Goal: Task Accomplishment & Management: Complete application form

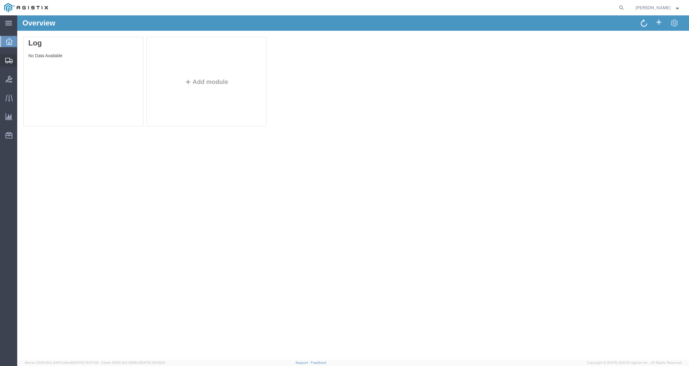
click at [0, 0] on span "Create Shipment" at bounding box center [0, 0] width 0 height 0
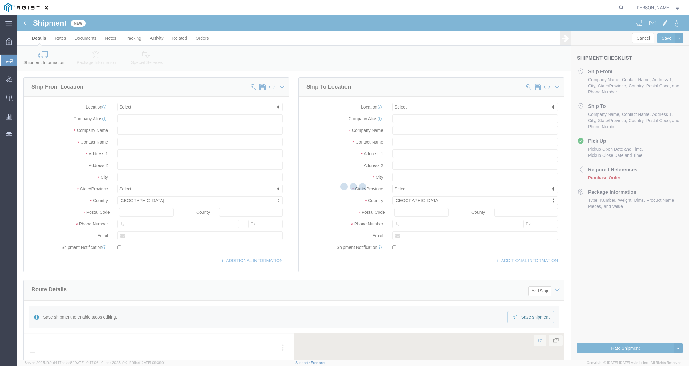
select select
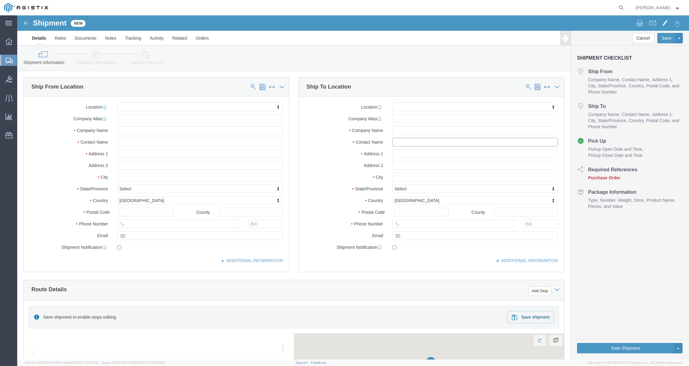
click input "text"
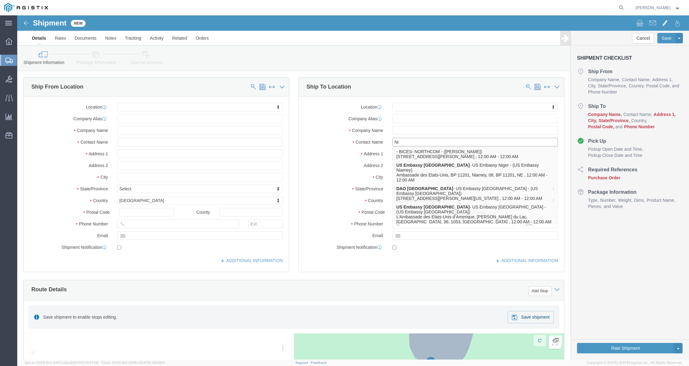
type input "N"
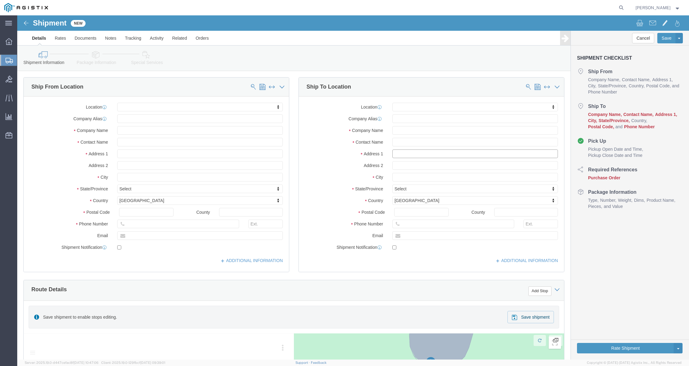
click input "text"
type input "1925"
drag, startPoint x: 391, startPoint y: 141, endPoint x: 369, endPoint y: 142, distance: 21.9
click div "Location My Profile Location Master Location [GEOGRAPHIC_DATA] TM [GEOGRAPHIC_D…"
click input "text"
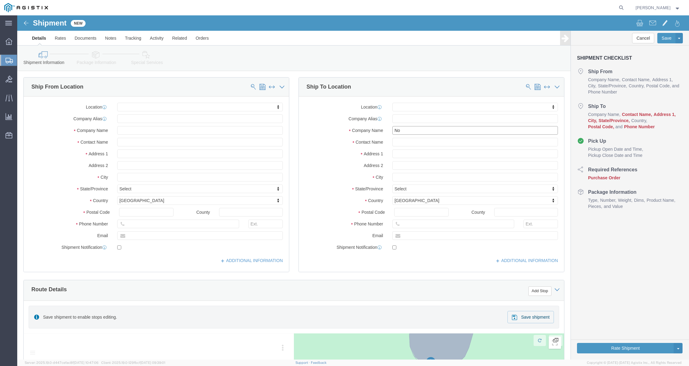
type input "N"
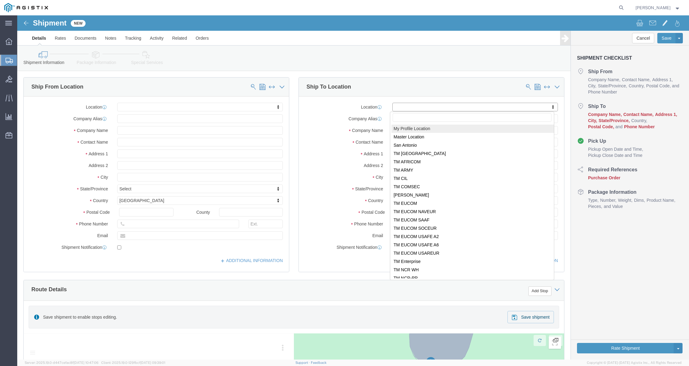
click body "Shipment New Details Rates Documents Notes Tracking Activity Related Orders Can…"
select select "34237"
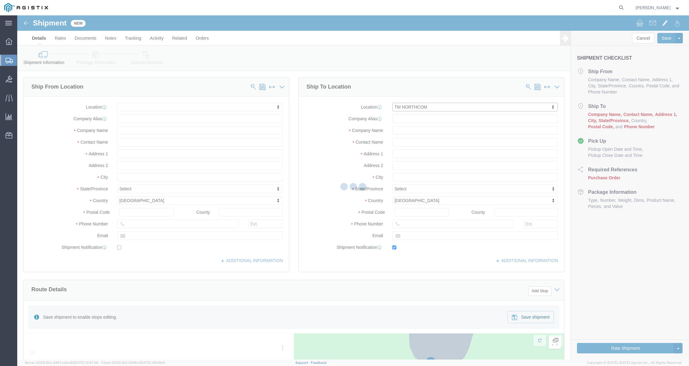
type input "[STREET_ADDRESS]"
type input "Bldg 920 Room G131"
type input "80914"
type input "[PHONE_NUMBER]"
type input "[PERSON_NAME][EMAIL_ADDRESS][PERSON_NAME][DOMAIN_NAME]"
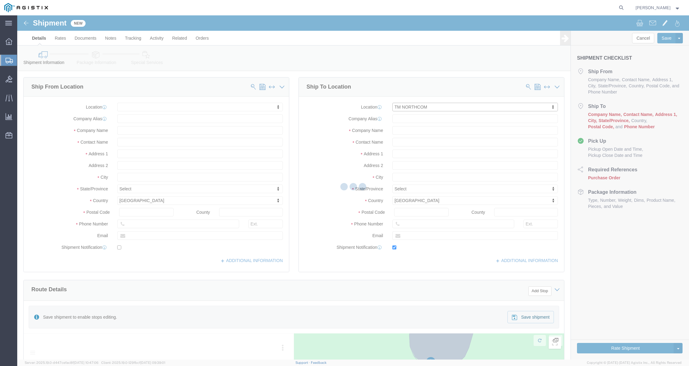
checkbox input "true"
type input "USBICES-X"
type input "[PERSON_NAME]"
type input "[PERSON_NAME][GEOGRAPHIC_DATA]"
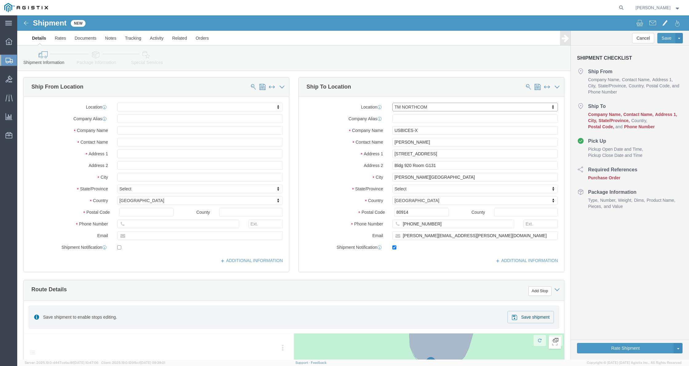
select select "CO"
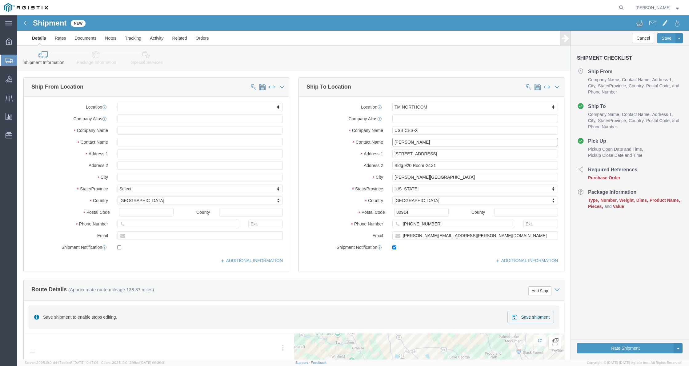
click input "[PERSON_NAME]"
drag, startPoint x: 374, startPoint y: 138, endPoint x: 425, endPoint y: 139, distance: 51.4
click input "[STREET_ADDRESS]"
paste input "[STREET_ADDRESS]"
type input "[STREET_ADDRESS]"
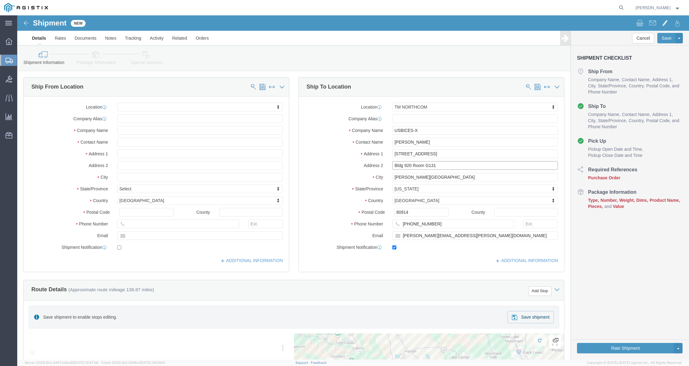
drag, startPoint x: 422, startPoint y: 147, endPoint x: 365, endPoint y: 155, distance: 57.5
click div "Location TM NORTHCOM My Profile Location Master Location [GEOGRAPHIC_DATA] TM […"
select select
click input "[PERSON_NAME][GEOGRAPHIC_DATA]"
drag, startPoint x: 415, startPoint y: 162, endPoint x: 362, endPoint y: 162, distance: 52.3
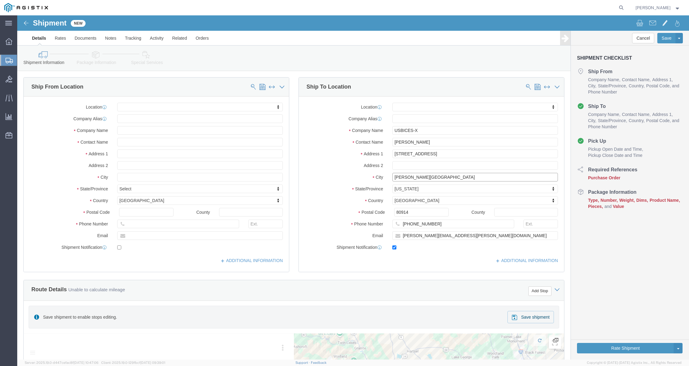
click div "City [PERSON_NAME][GEOGRAPHIC_DATA]"
click input "[PERSON_NAME][GEOGRAPHIC_DATA]"
drag, startPoint x: 417, startPoint y: 161, endPoint x: 362, endPoint y: 161, distance: 54.8
click div "City [PERSON_NAME][GEOGRAPHIC_DATA]"
type input "[US_STATE][GEOGRAPHIC_DATA]"
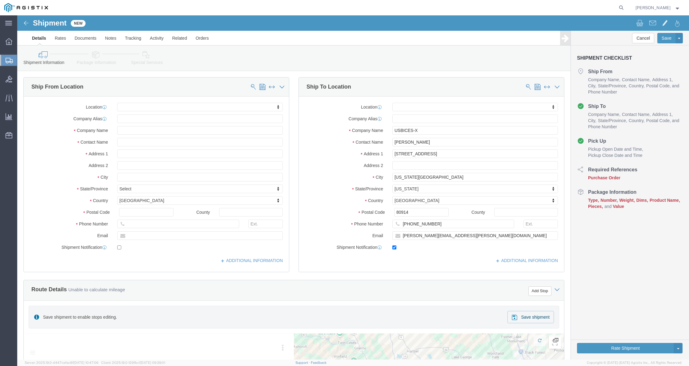
select select
click input "80914"
type input "80916"
select select
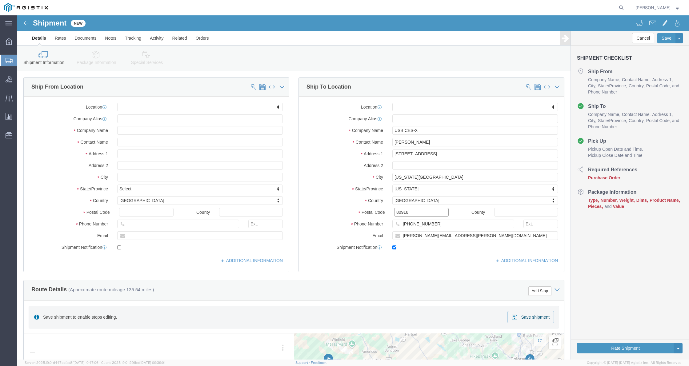
click div "Cancel Save Assign To Save As Template Shipment Checklist Ship From Company Nam…"
click input "text"
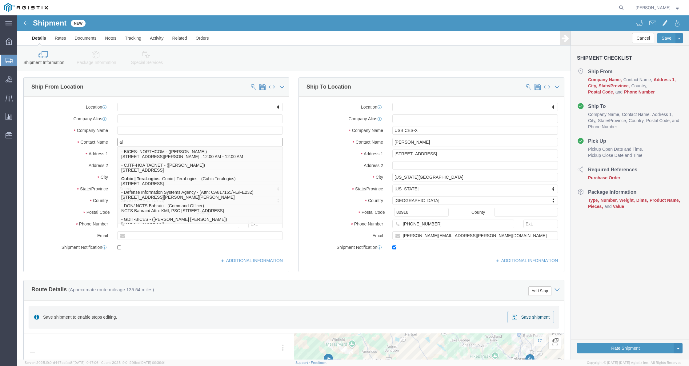
type input "all"
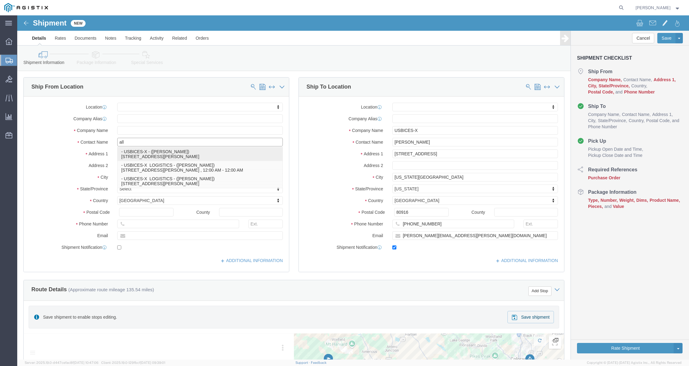
click p "- USBICES-X - ([PERSON_NAME]) 50 West Flight Line Rd., Bldg. 338, Rm. 125, [PER…"
select select
type input "[STREET_ADDRESS]"
type input "Bldg. 338, Rm. 125"
type input "23665"
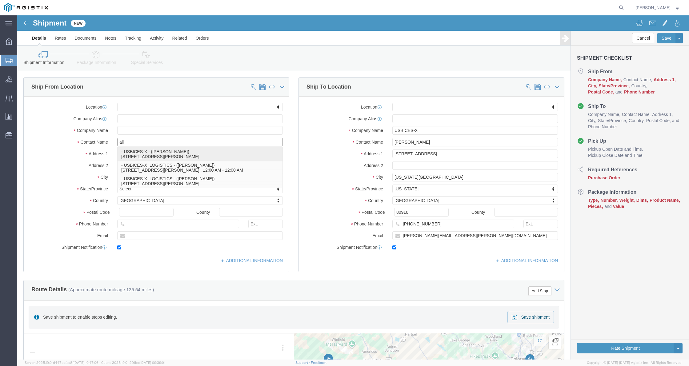
type input "[PHONE_NUMBER]"
type input "[PERSON_NAME][EMAIL_ADDRESS][DOMAIN_NAME]"
checkbox input "true"
type input "USBICES-X"
type input "[PERSON_NAME]"
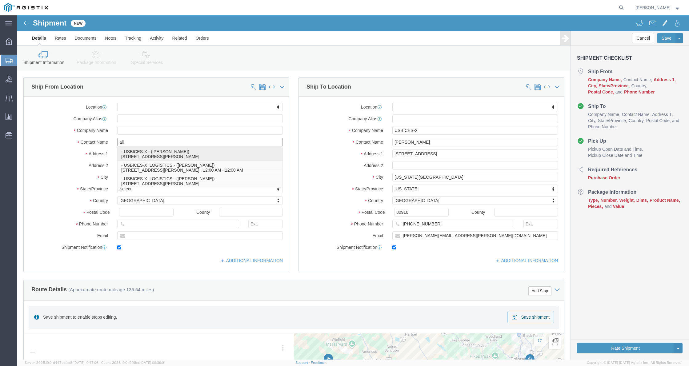
type input "[PERSON_NAME][GEOGRAPHIC_DATA]"
select select "VA"
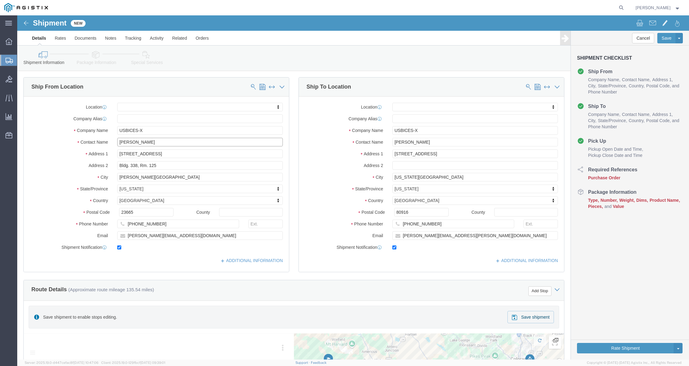
type input "[PERSON_NAME]"
click div "[DATE] 1:00 PM"
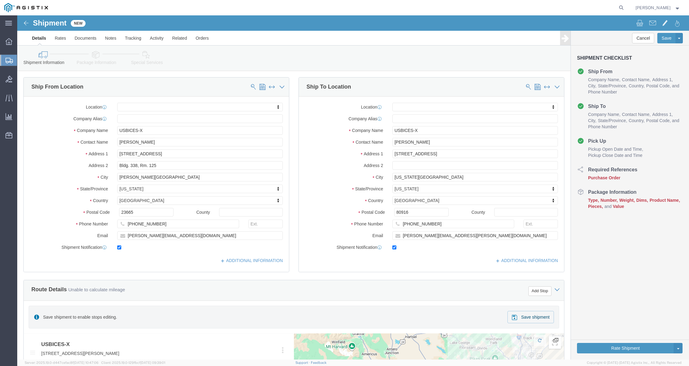
click button "Apply"
click div
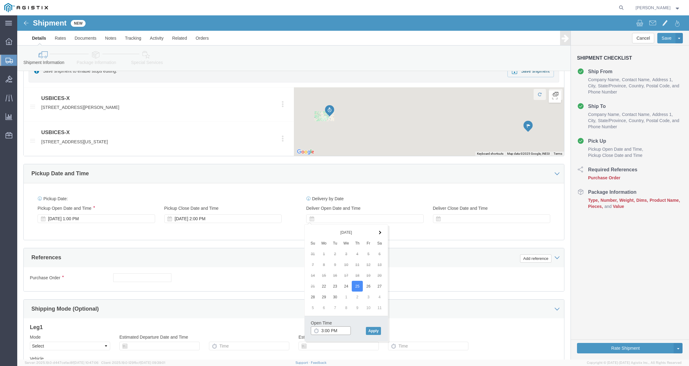
click input "3:00 PM"
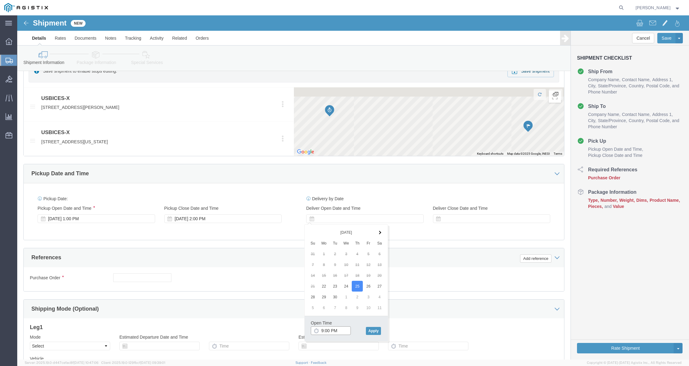
click input "9:00 PM"
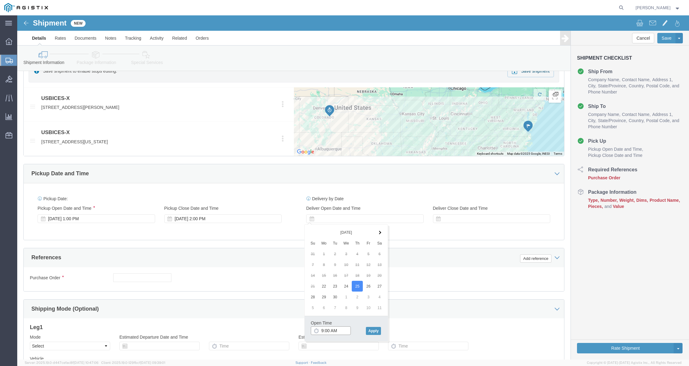
type input "9:00 AM"
click div "Open Time 9:00 AM [DATE] 3:00 PM - [DATE] 3:00 PM Cancel Apply"
click button "Apply"
click div "Delivery Start Date Delivery Start Time Deliver Open Date and Time [DATE] 9:00 …"
click div
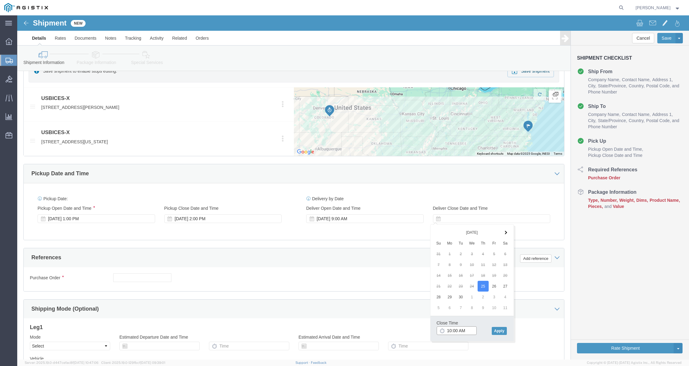
click input "10:00 AM"
click input "3:00 AM"
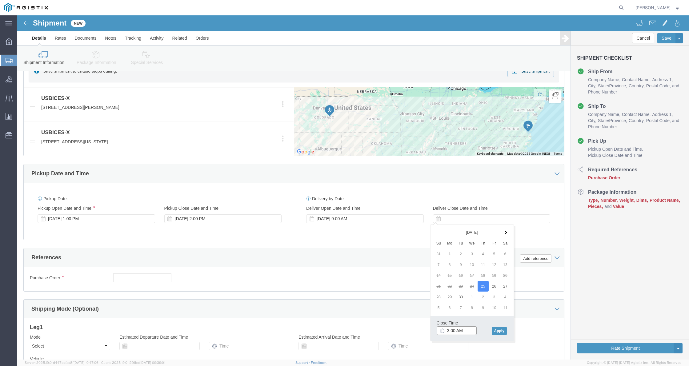
click input "3:00 AM"
type input "3:00 PM"
click button "Apply"
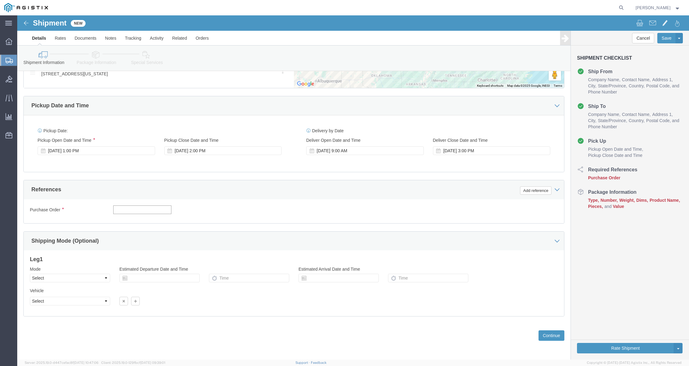
click input "text"
type input "GDIT-50265"
click button "Continue"
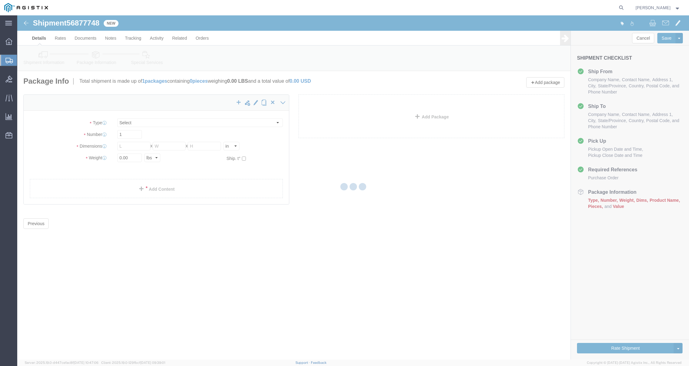
select select "CBOX"
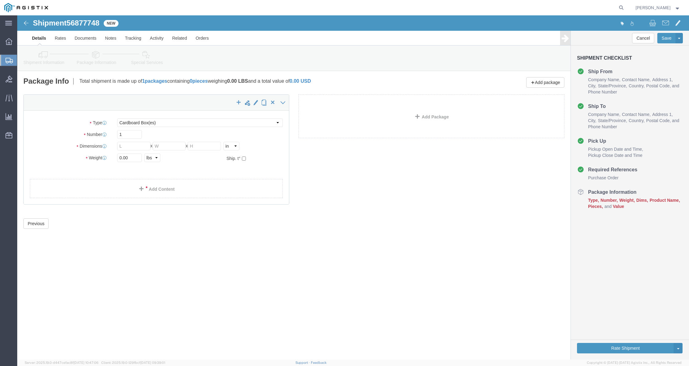
click div "Package Type Select Bale(s) Basket(s) Bolt(s) Bottle(s) Buckets Bulk Bundle(s) …"
click input "text"
type input "38"
click input "text"
type input "2"
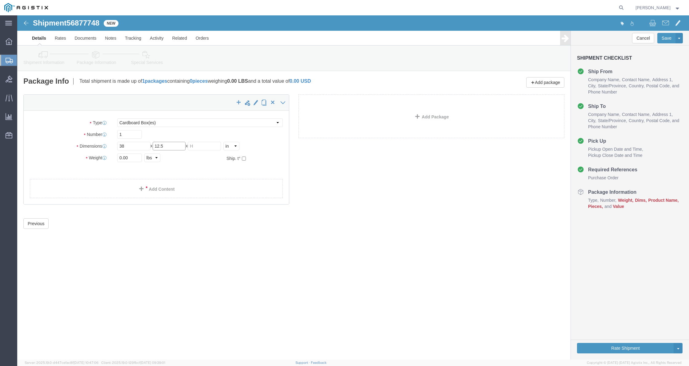
type input "12.5"
type input "26"
drag, startPoint x: 119, startPoint y: 144, endPoint x: 89, endPoint y: 145, distance: 30.5
click div "Weight 0.00 Select kgs lbs Ship. t°"
type input "54"
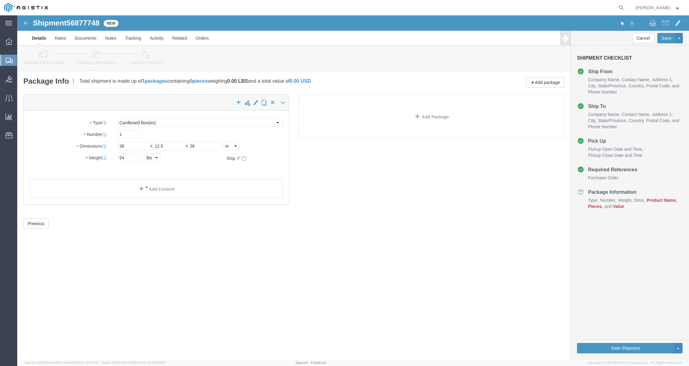
click div "Previous Continue"
click link "Add Content"
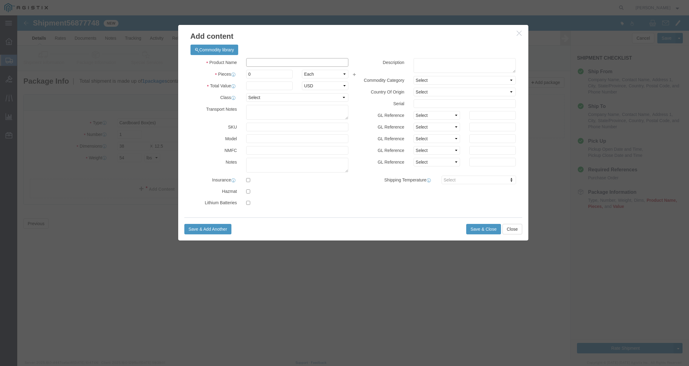
click input "text"
type input "thin"
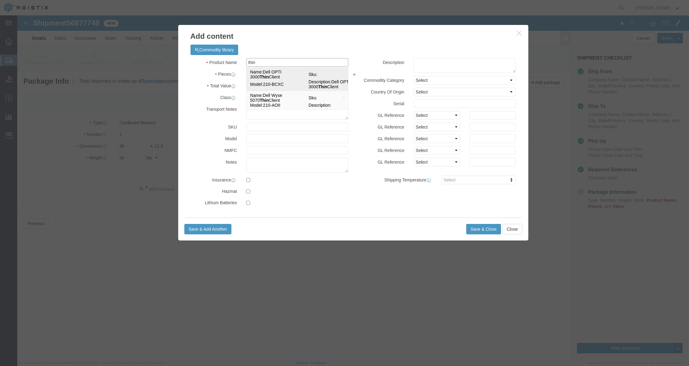
click td "Name: Dell OPTI 3000 Thin Client"
type input "1"
select select "USD"
select select "92.5"
type textarea "Asset Tag:"
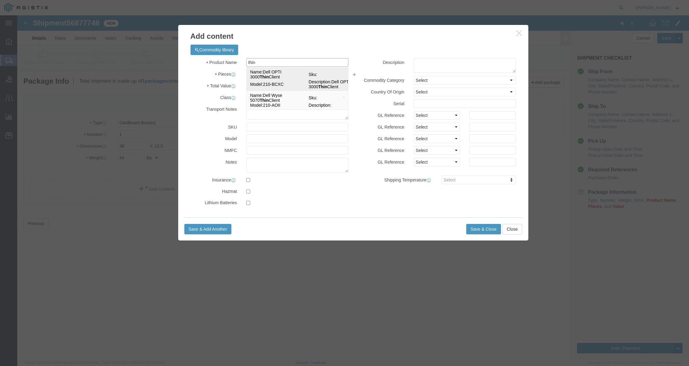
type input "Dell OPTI 3000 Thin Client"
type input "210-BCXC"
type textarea "Dell OPTI 3000 Thin Client"
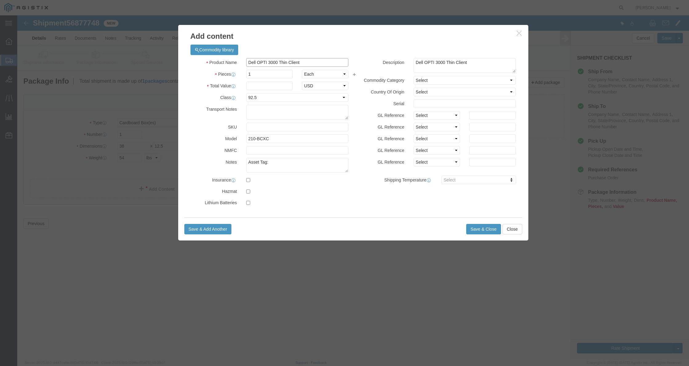
type input "Dell OPTI 3000 Thin Client"
drag, startPoint x: 248, startPoint y: 60, endPoint x: 200, endPoint y: 61, distance: 48.0
click div "Pieces 1 Select Bag Barrels 100Board Feet Bottle Box Blister Pack Carats Can Ca…"
type input "7"
click div "Product Name Dell OPTI 3000 Thin Client thin Pieces 7 Select Bag Barrels 100Boa…"
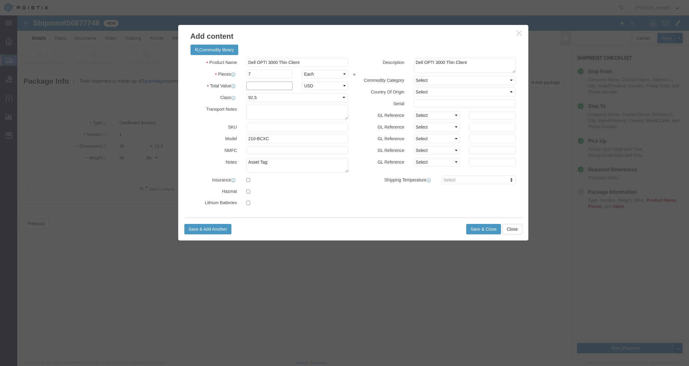
click input "text"
type input "6443.71"
click textarea "Asset Tag:"
paste textarea "094506 094508 094510"
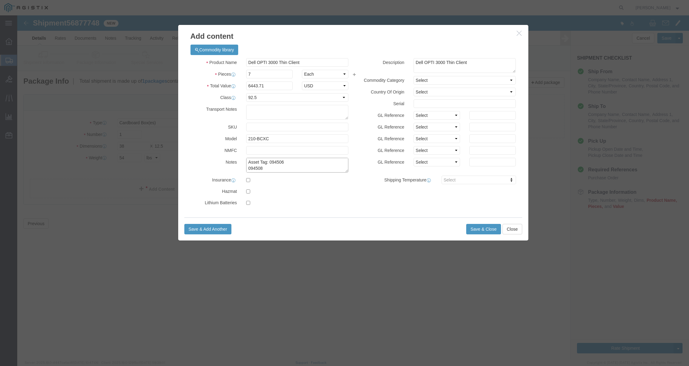
click textarea "Asset Tag: 094506 094508 094510"
click textarea "Asset Tag: 094506, 094508 094510"
click textarea "Asset Tag: 094506, 094508, 094510"
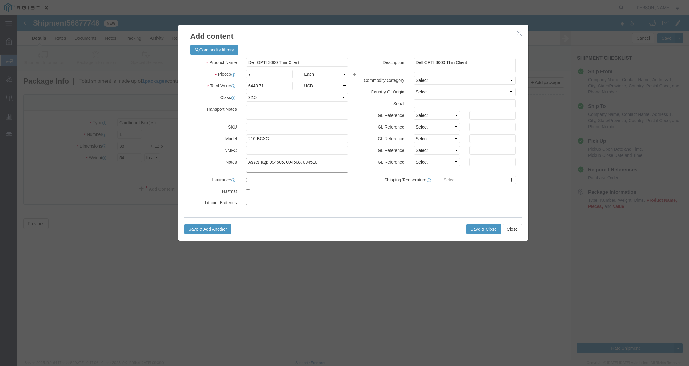
click textarea "Asset Tag: 094506, 094508, 094510"
paste textarea "094511 094528 094530 094550"
click textarea "Asset Tag: 094506, 094508, 094510, 094511 094528 094530 094550"
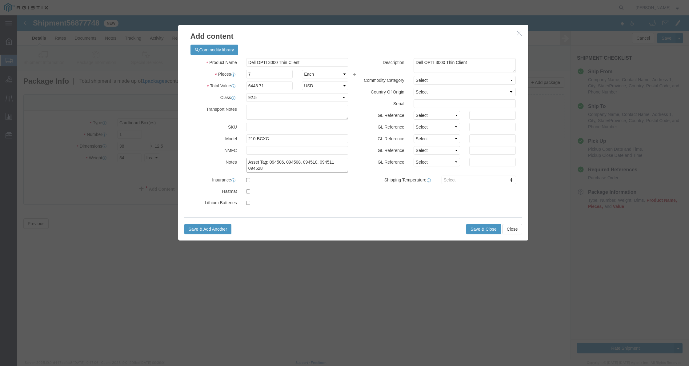
click textarea "Asset Tag: 094506, 094508, 094510, 094511 094528 094530 094550"
click textarea "Asset Tag: 094506, 094508, 094510, 094511 094528, 094530 094550"
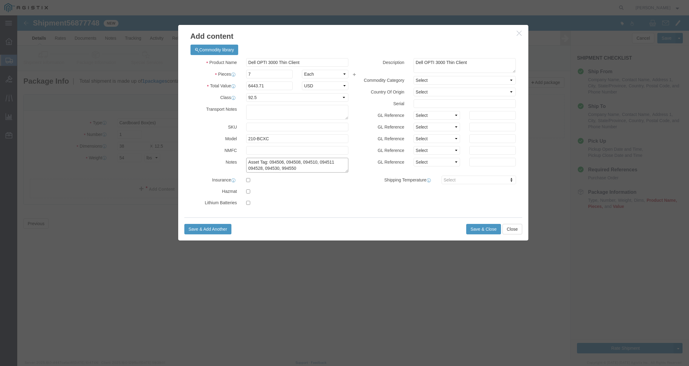
click textarea "Asset Tag: 094506, 094508, 094510, 094511 094528, 094530, 994550"
type textarea "Asset Tag: 094506, 094508, 094510, 094511 094528, 094530, 994550"
click input "text"
paste input "D1LQ724 C3PQ724 B3PQ724"
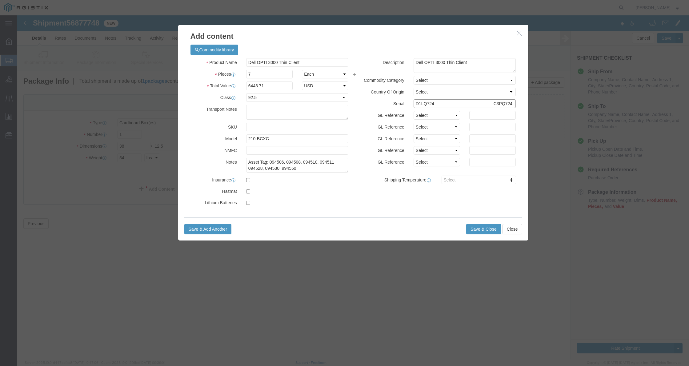
click input "D1LQ724 C3PQ724 B3PQ724"
click input "D1LQ724,3PQ724 B3PQ724"
click input "D1LQ724, C3PQ724 B3PQ724"
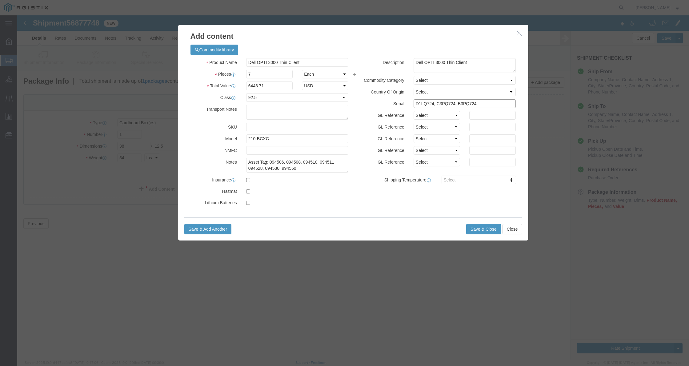
click input "D1LQ724, C3PQ724, B3PQ724"
paste input "22LQ724 12LQ724 63PQ724 73PQ724"
click input "D1LQ724, C3PQ724, B3PQ724, 22LQ724 12LQ724 63PQ724 73PQ724"
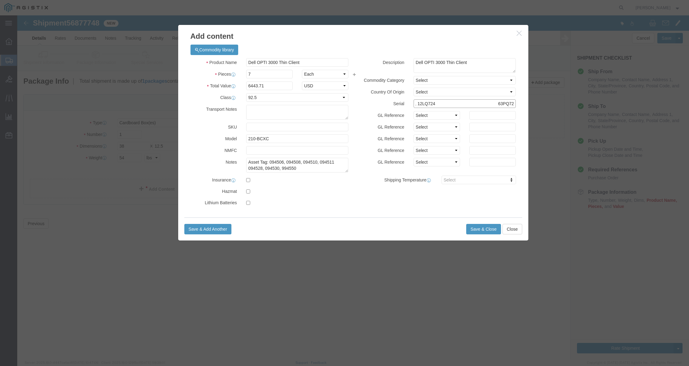
click input "D1LQ724, C3PQ724, B3PQ724, 22LQ724, 12LQ724 63PQ724 73PQ724"
click input "D1LQ724, C3PQ724, B3PQ724, 22LQ724, 12LQ724, 63PQ724 73PQ724"
click input "D1LQ724, C3PQ724, B3PQ724, 22LQ724, 12LQ724, 63PQ724 & 73PQ724"
type input "D1LQ724, C3PQ724, B3PQ724, 22LQ724, 12LQ724, 63PQ724 & 73PQ724"
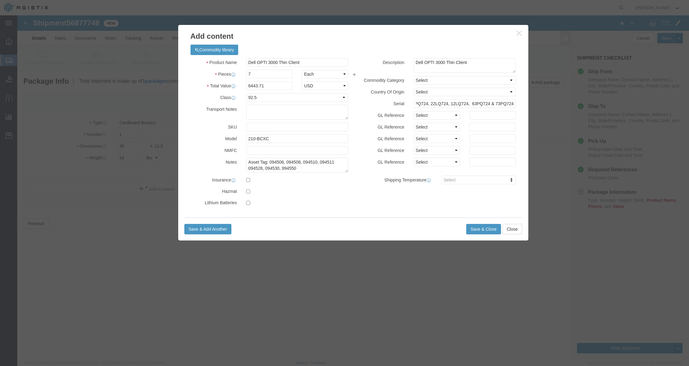
click div "Product Name Dell OPTI 3000 Thin Client thin Pieces 7 Select Bag Barrels 100Boa…"
click textarea "Asset Tag: 094506, 094508, 094510, 094511 094528, 094530, 994550"
type textarea "Asset Tag: 094506, 094508, 094510, 094511 094528, 094530 & 994550"
click label
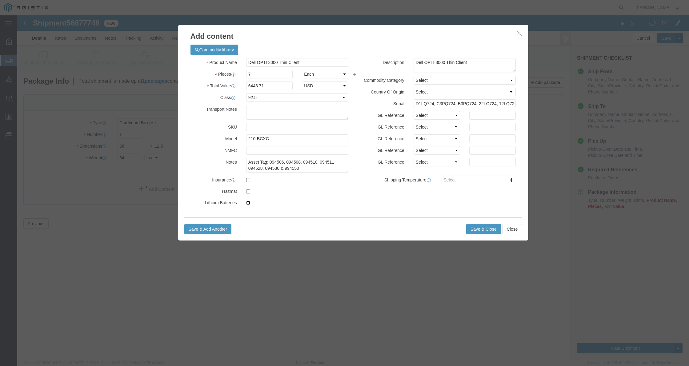
click input "checkbox"
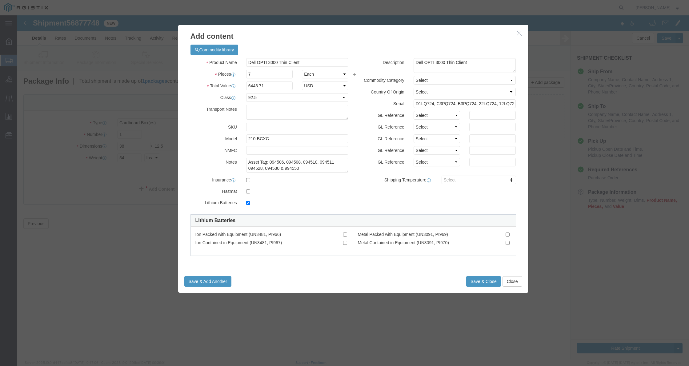
click label
click input "checkbox"
checkbox input "false"
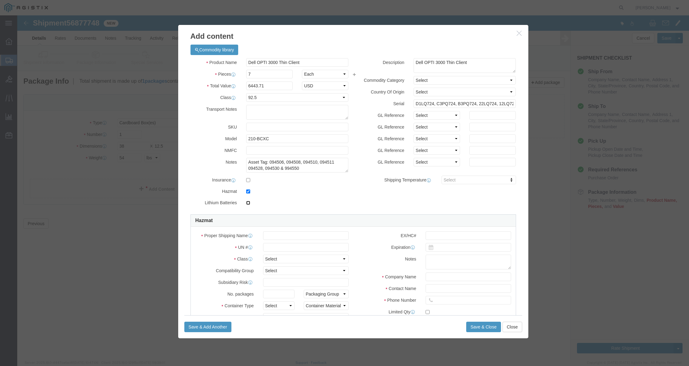
click input "checkbox"
checkbox input "false"
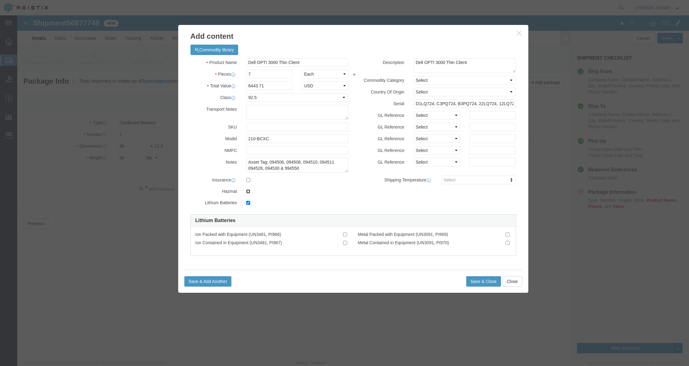
click input "checkbox"
checkbox input "false"
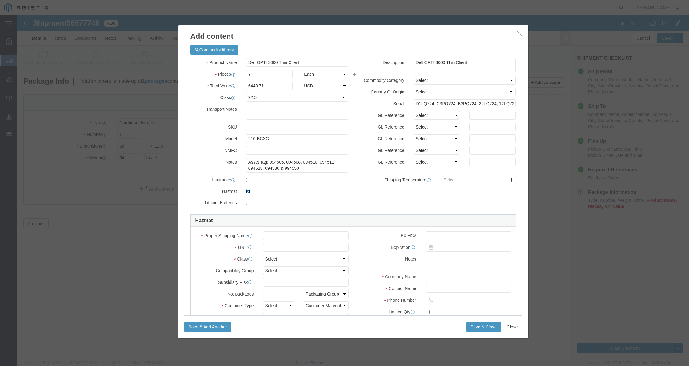
click input "checkbox"
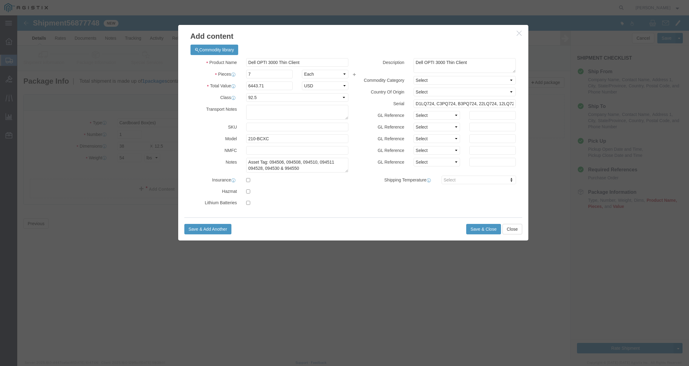
click label
click input "checkbox"
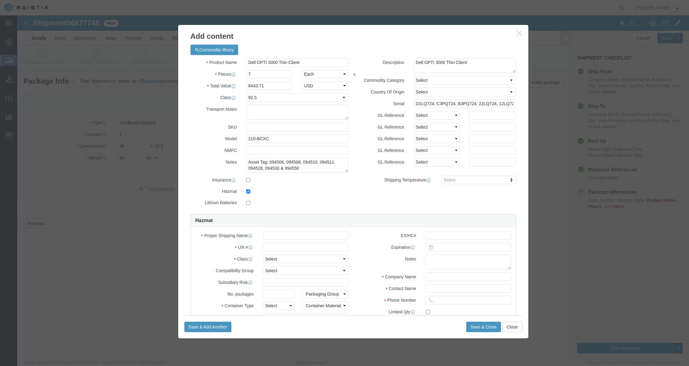
click label
click input "checkbox"
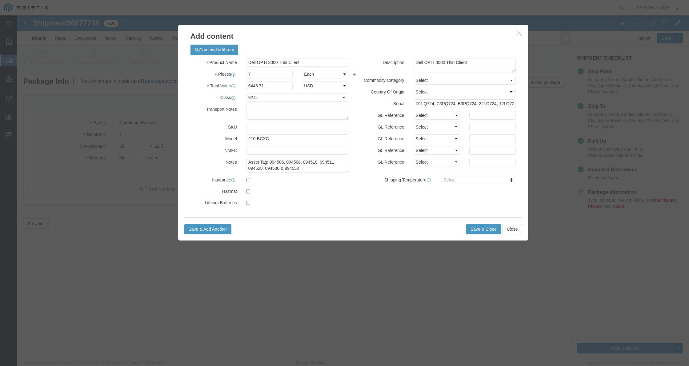
click label
click input "checkbox"
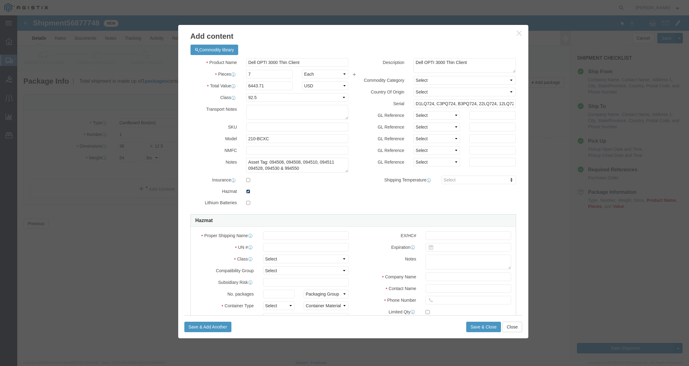
click input "checkbox"
checkbox input "false"
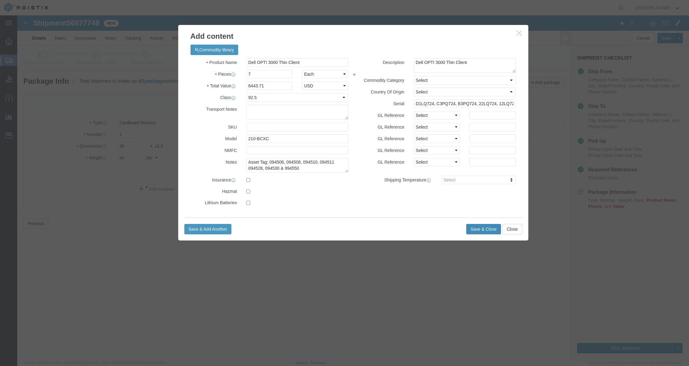
click button "Save & Close"
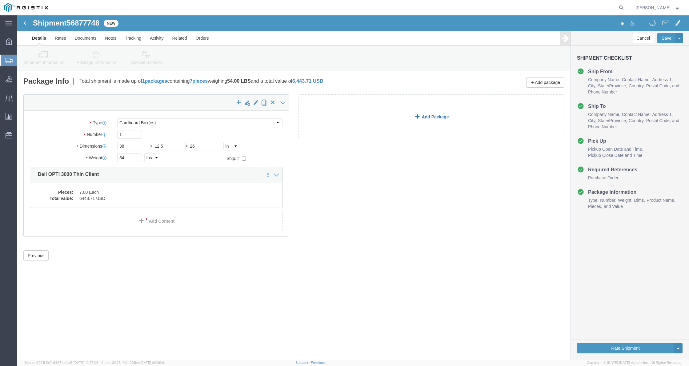
click link "Add Package"
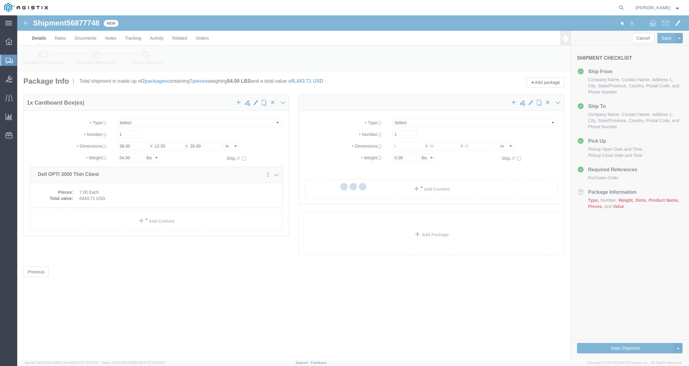
select select "CBOX"
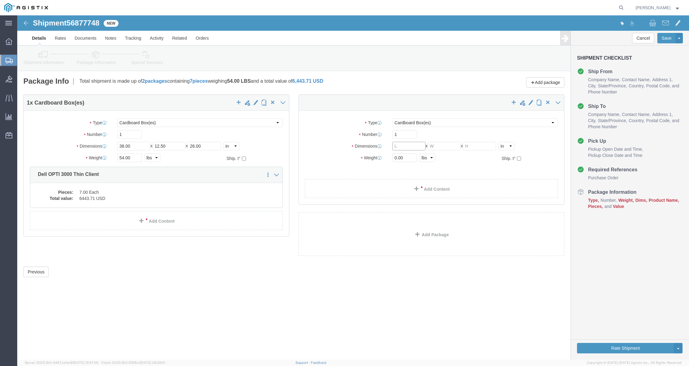
click input "text"
type input "39.5"
type input "26.5"
type input "12.5"
drag, startPoint x: 387, startPoint y: 143, endPoint x: 377, endPoint y: 143, distance: 9.2
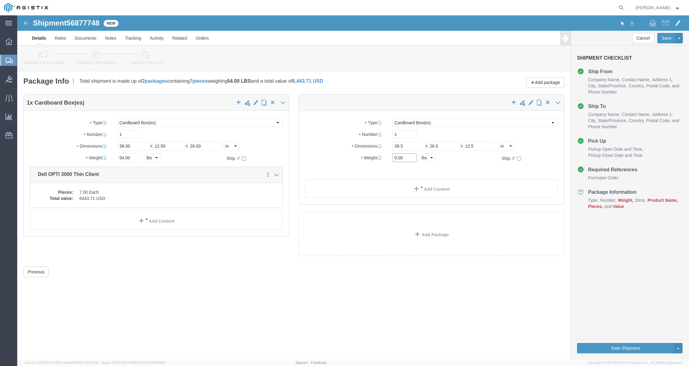
click div "Weight 0.00 Select kgs lbs Ship. t°"
type input "48"
click ul
click link "Add Content"
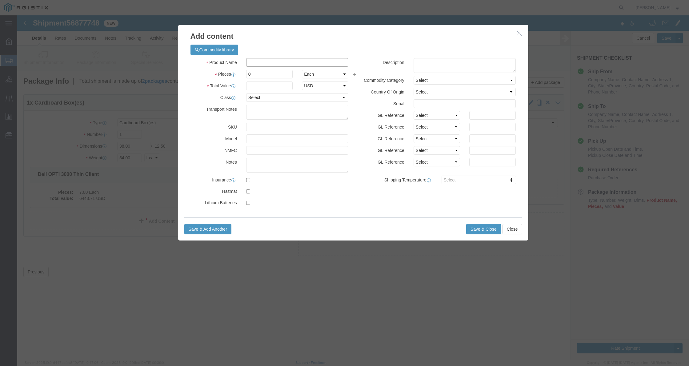
click input "text"
type input "thin"
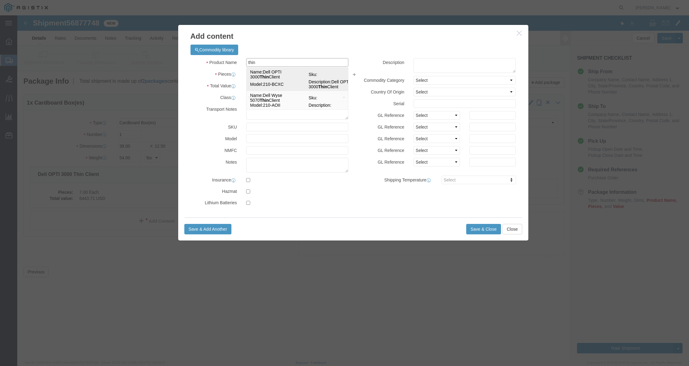
click td "Name: Dell OPTI 3000 Thin Client"
type input "1"
select select "USD"
select select "92.5"
type textarea "Asset Tag:"
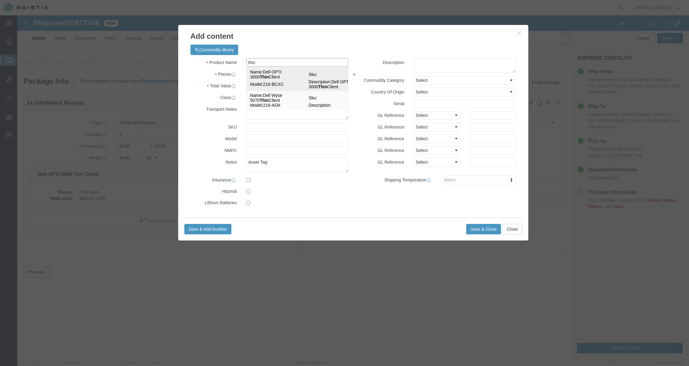
type input "Dell OPTI 3000 Thin Client"
type input "210-BCXC"
type textarea "Dell OPTI 3000 Thin Client"
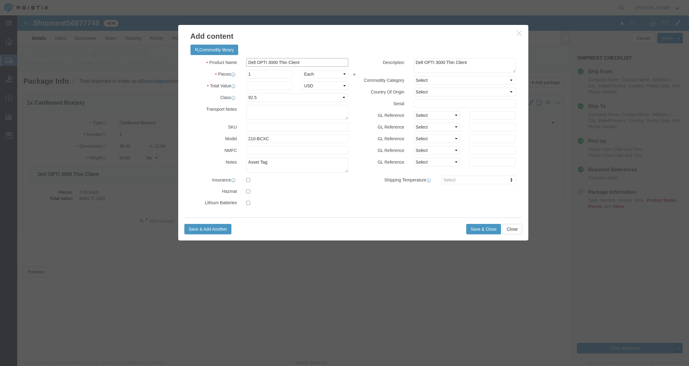
type input "Dell OPTI 3000 Thin Client"
click div "1"
type input "6"
click input "text"
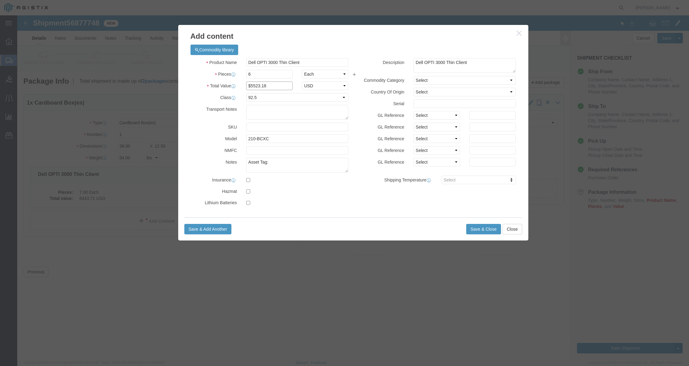
type input "$5523.18"
drag, startPoint x: 279, startPoint y: 187, endPoint x: 284, endPoint y: 176, distance: 11.2
click label
click input "checkbox"
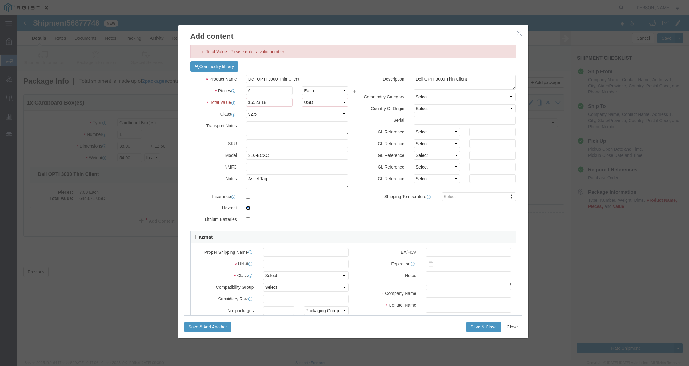
click input "checkbox"
checkbox input "false"
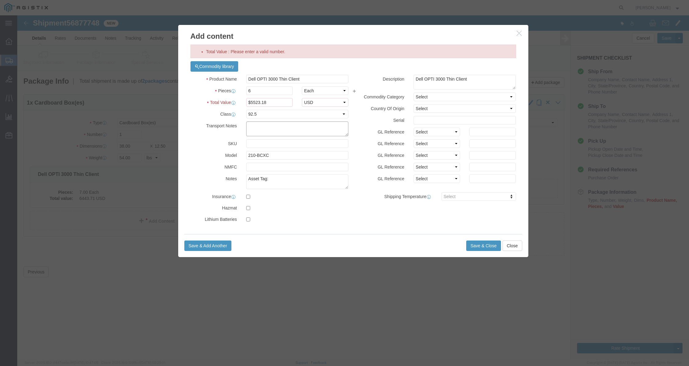
click textarea
click input "$5523.18"
click div "$5523.18"
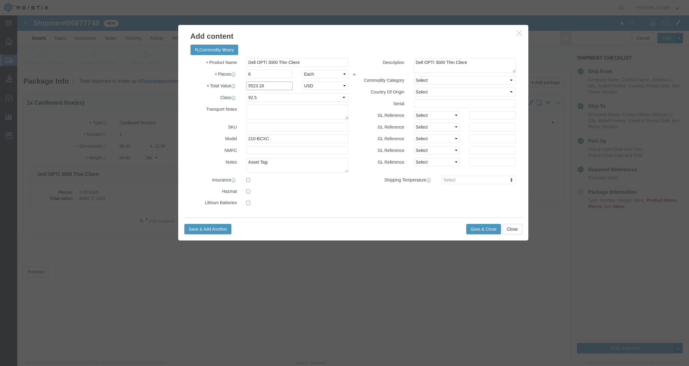
type input "5523.18"
click div "Product Name Dell OPTI 3000 Thin Client thin Pieces 6 Select Bag Barrels 100Boa…"
click textarea "Asset Tag:"
paste textarea "094503, 094515, 094517, 094519, 094525 & 094540"
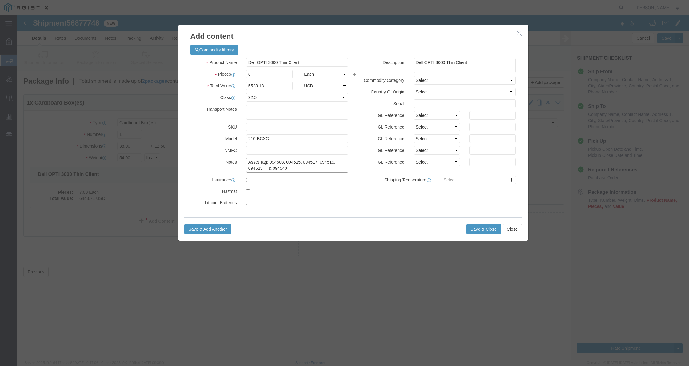
click textarea "Asset Tag: 094503, 094515, 094517, 094519, 094525 & 094540"
type textarea "Asset Tag: 094503, 094515, 094517, 094519, 094525 & 094540"
click label
click input "checkbox"
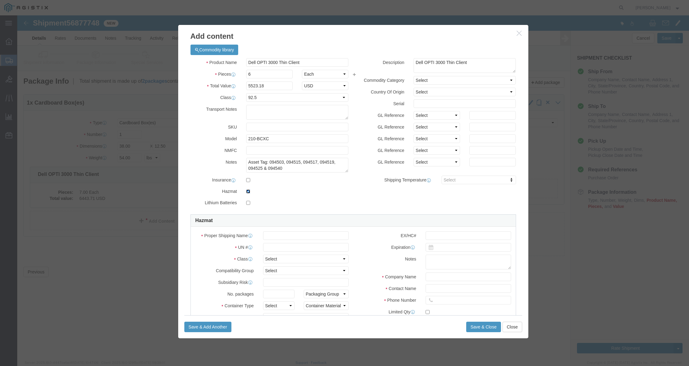
click input "checkbox"
checkbox input "false"
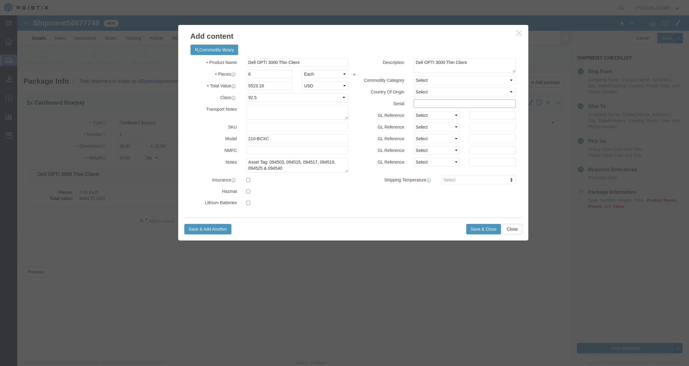
click input "text"
paste input "D3PQ724, J1LQ724, 34PQ724, 83PQ724, 33PQ724 & F1LQ724"
click input "D3PQ724, J1LQ724, 34PQ724, 83PQ724, 33PQ724 & F1LQ724"
type input "D3PQ724, J1LQ724, 34PQ724, 83PQ724, 33PQ724 & F1LQ724"
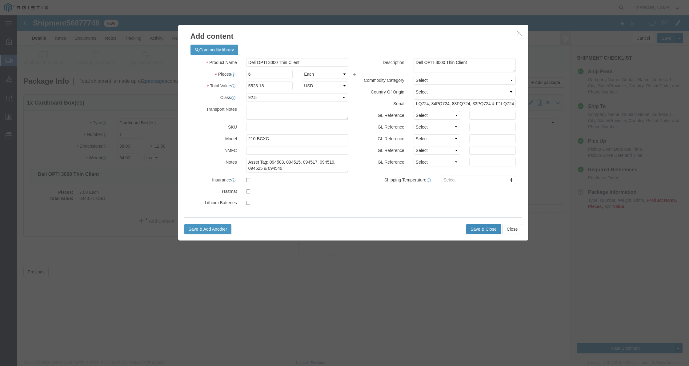
click button "Save & Close"
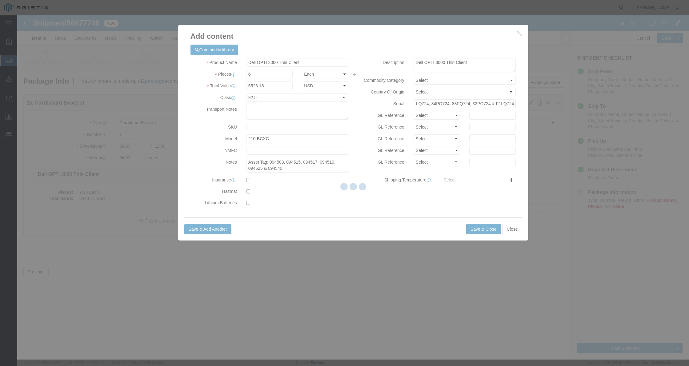
click at [476, 230] on div at bounding box center [353, 187] width 672 height 344
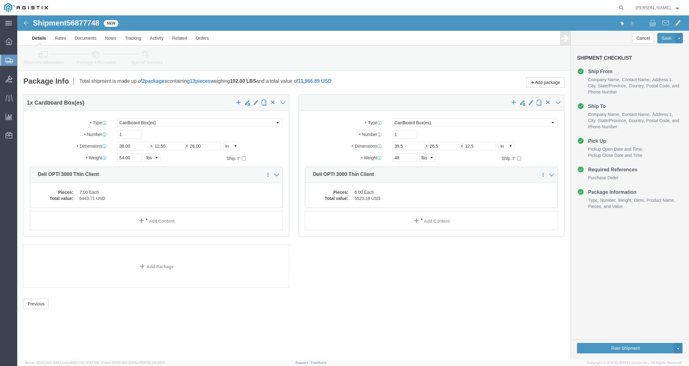
click div "Previous Continue"
click button "Rate Shipment"
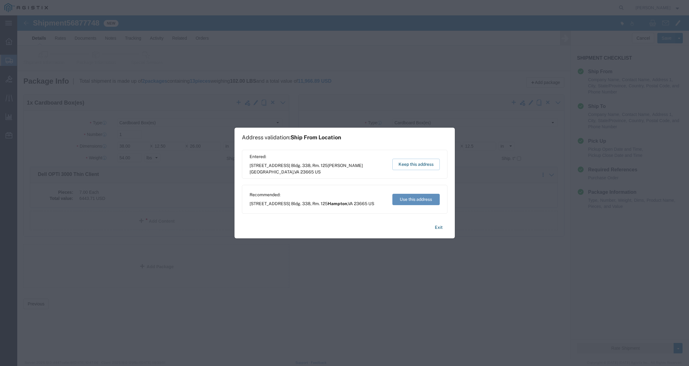
click at [412, 197] on button "Use this address" at bounding box center [415, 199] width 47 height 11
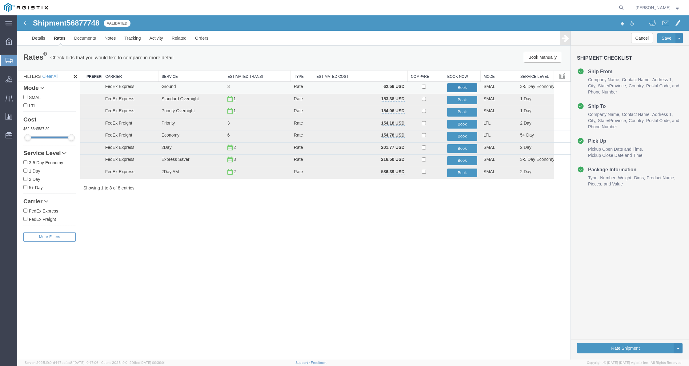
click at [462, 88] on button "Book" at bounding box center [462, 87] width 30 height 9
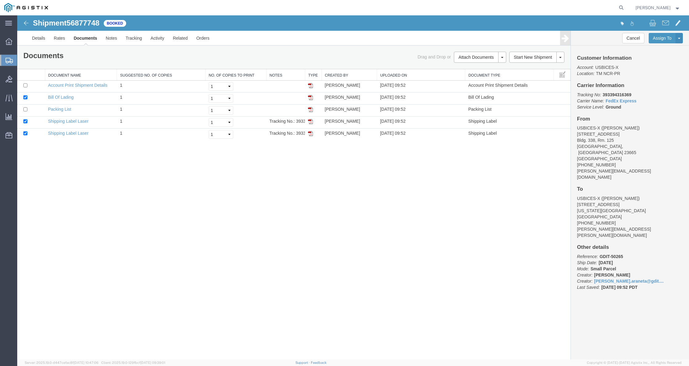
drag, startPoint x: 603, startPoint y: 94, endPoint x: 633, endPoint y: 93, distance: 29.9
click at [633, 93] on p "Tracking No: 393394316369 Carrier Name: FedEx Express FedEx Express Service Lev…" at bounding box center [630, 101] width 106 height 18
click at [339, 215] on div "Shipment 56877748 5 of 5 Booked Details Rates Documents Notes Tracking Activity…" at bounding box center [353, 187] width 672 height 344
